Goal: Find specific page/section: Find specific page/section

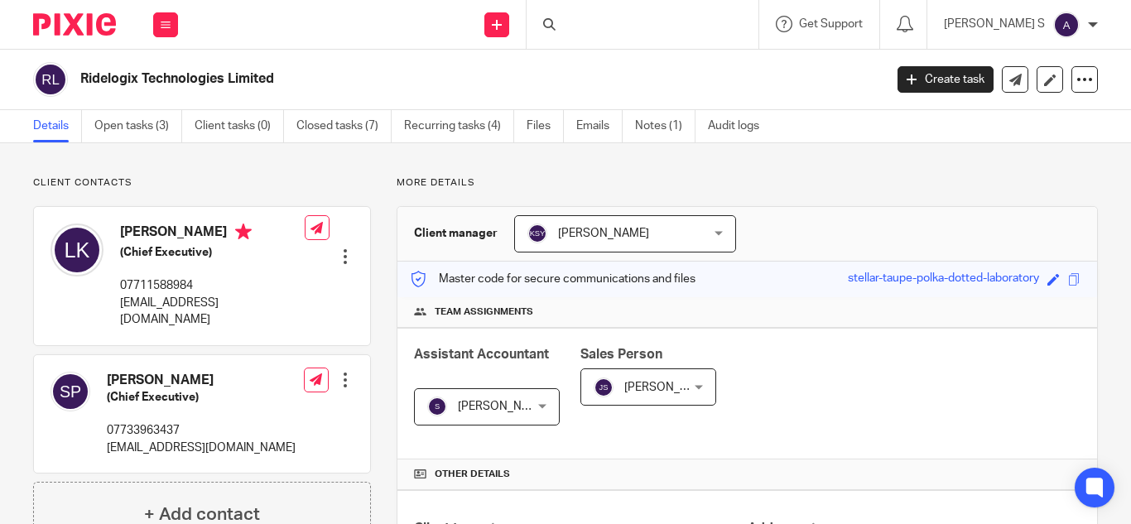
click at [595, 26] on div at bounding box center [643, 24] width 232 height 49
click at [560, 23] on div at bounding box center [551, 24] width 17 height 12
click at [556, 24] on icon at bounding box center [549, 24] width 12 height 12
click at [617, 29] on div at bounding box center [643, 24] width 232 height 49
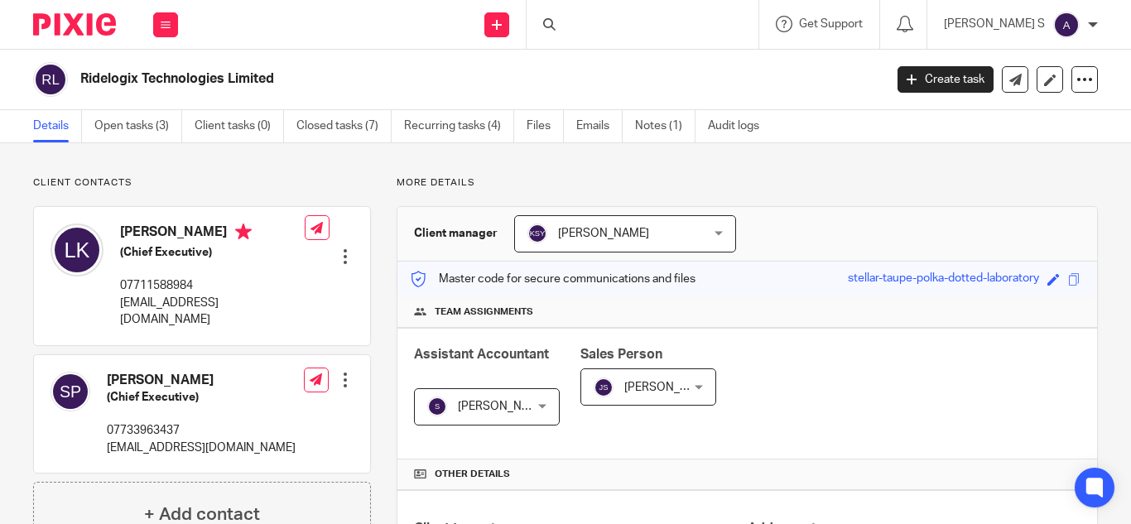
click at [560, 24] on div at bounding box center [551, 24] width 17 height 12
click at [556, 24] on icon at bounding box center [549, 24] width 12 height 12
click at [619, 20] on input "Search" at bounding box center [634, 27] width 149 height 15
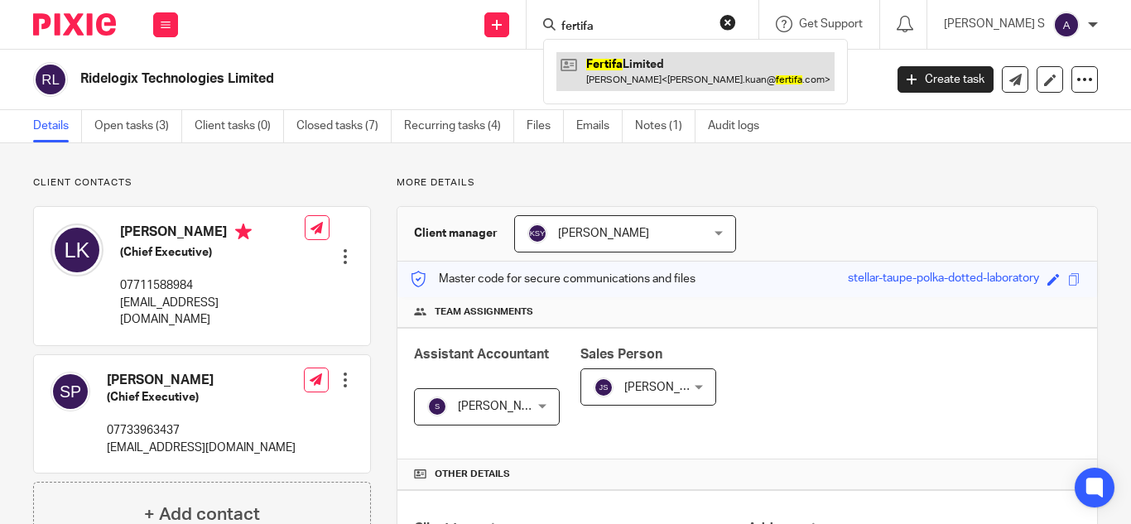
type input "fertifa"
click at [657, 58] on link at bounding box center [695, 71] width 278 height 38
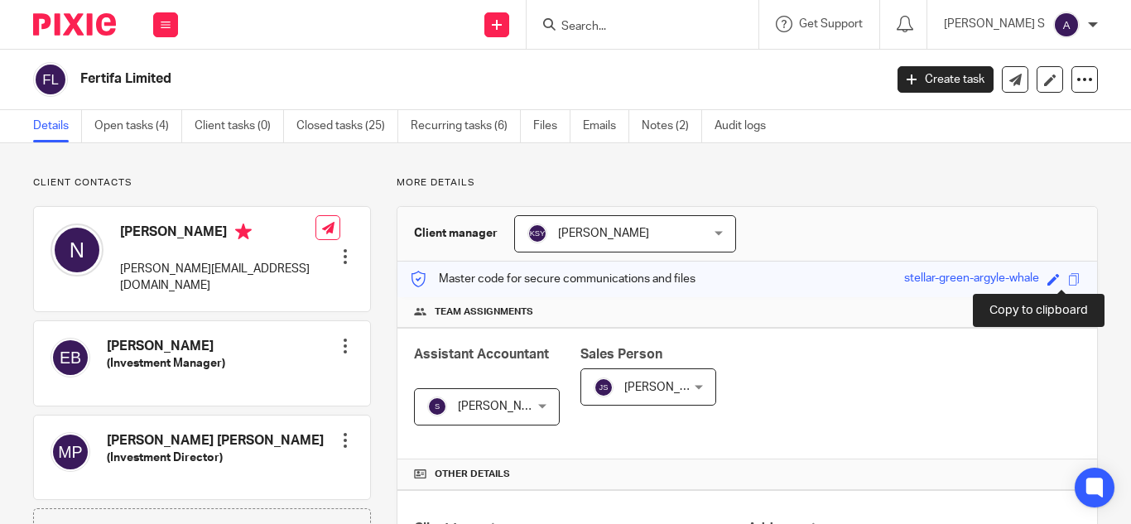
click at [1061, 285] on div "Save stellar-green-argyle-whale" at bounding box center [994, 279] width 181 height 19
drag, startPoint x: 1058, startPoint y: 281, endPoint x: 1078, endPoint y: 259, distance: 29.3
click at [1076, 262] on div "Master code for secure communications and files stellar-green-argyle-whale Save…" at bounding box center [747, 280] width 700 height 36
click at [1068, 280] on span at bounding box center [1074, 279] width 12 height 12
